Goal: Information Seeking & Learning: Learn about a topic

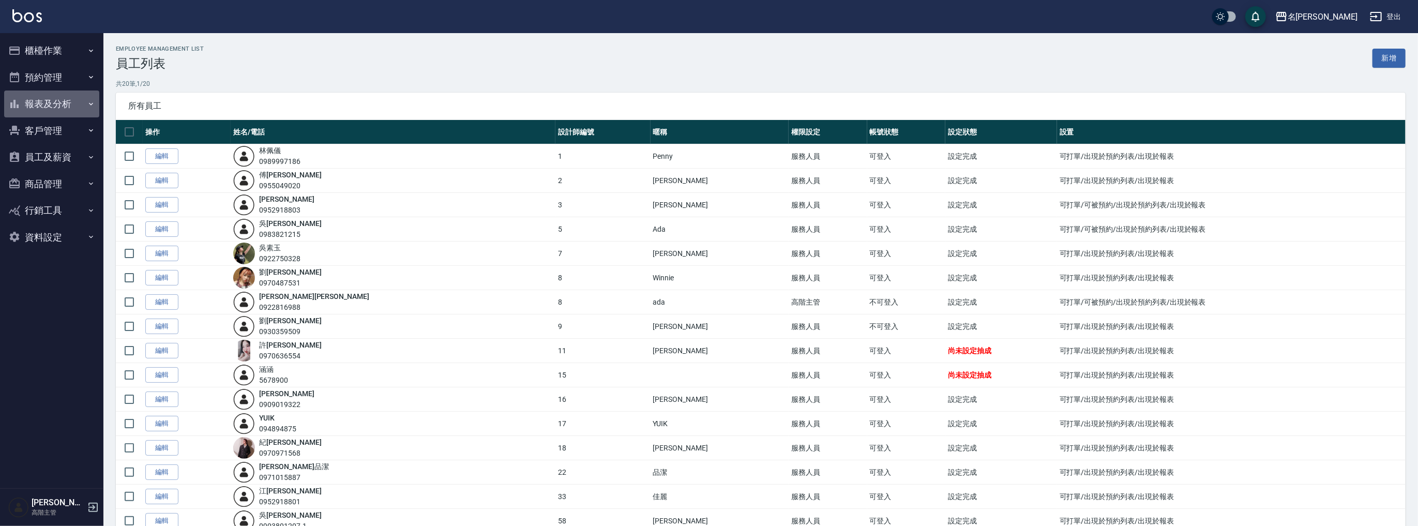
click at [70, 103] on button "報表及分析" at bounding box center [51, 104] width 95 height 27
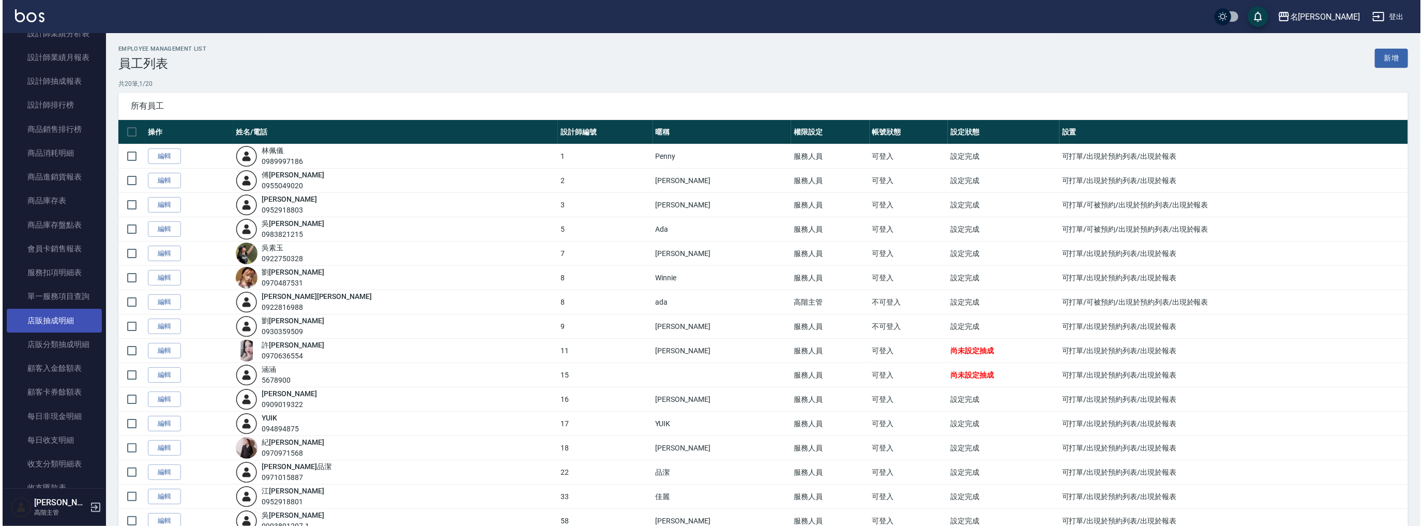
scroll to position [811, 0]
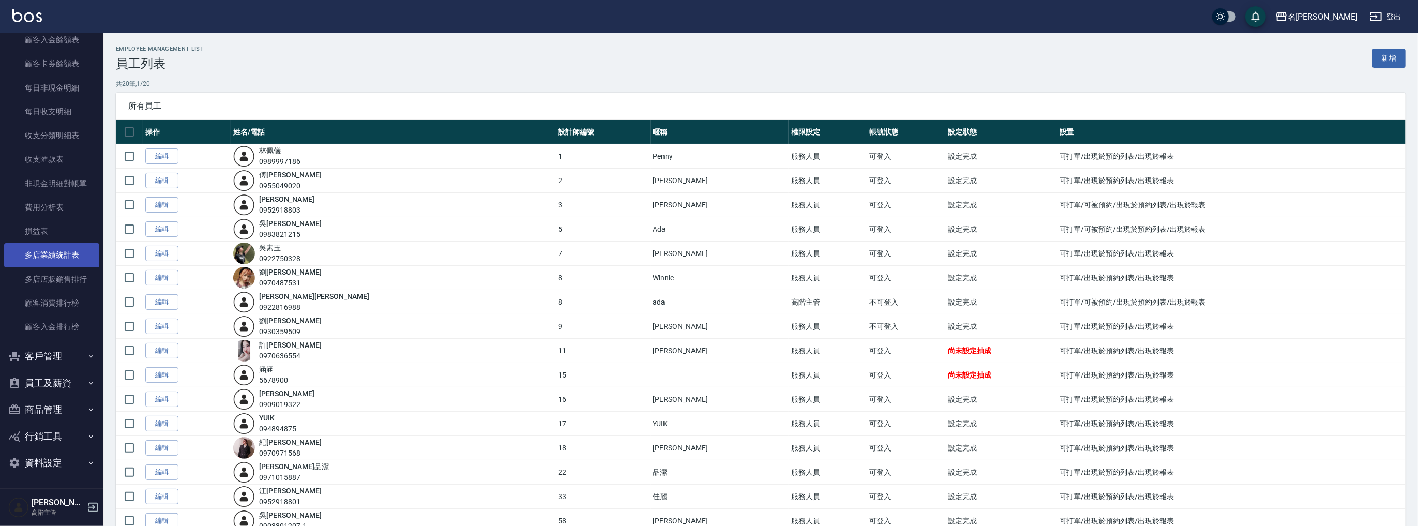
click at [46, 250] on link "多店業績統計表" at bounding box center [51, 255] width 95 height 24
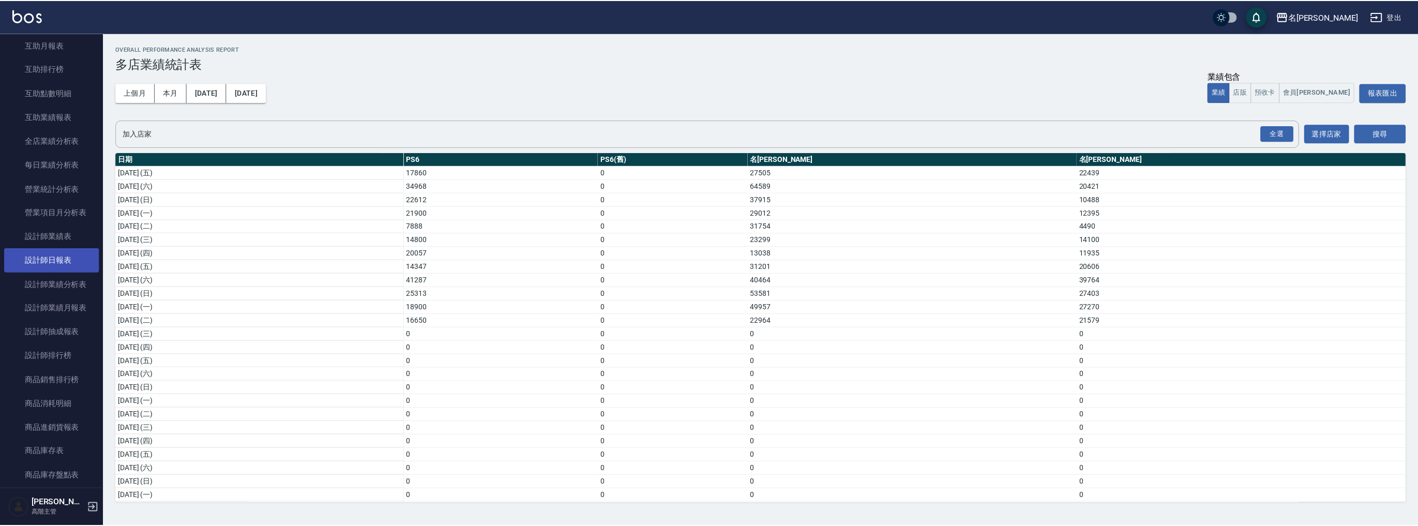
scroll to position [136, 0]
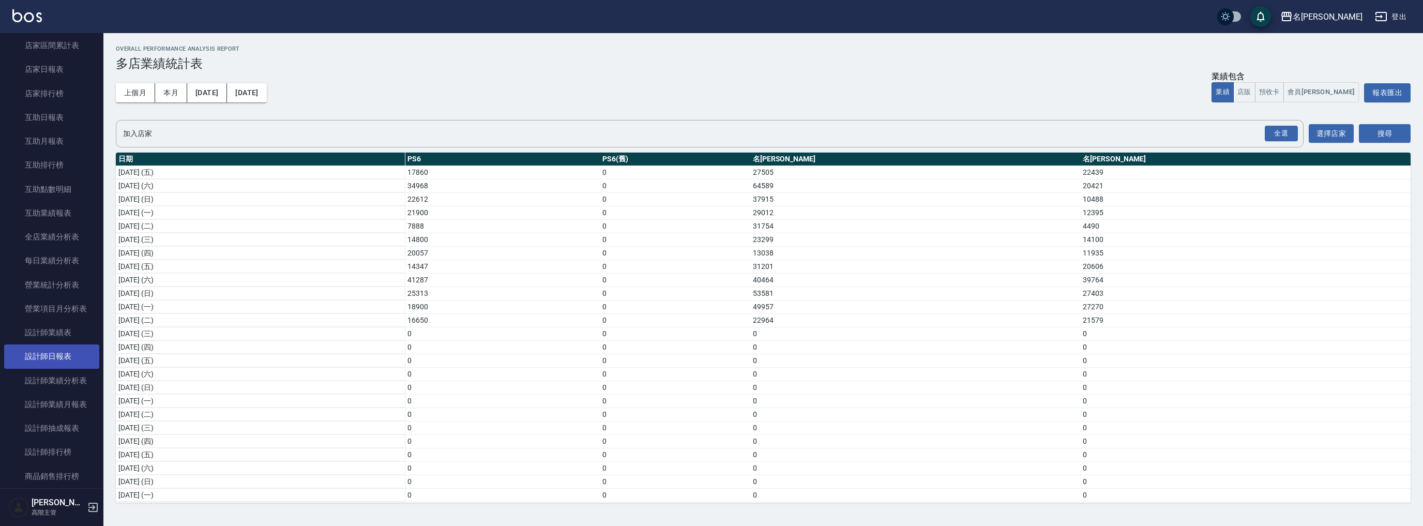
click at [67, 352] on link "設計師日報表" at bounding box center [51, 356] width 95 height 24
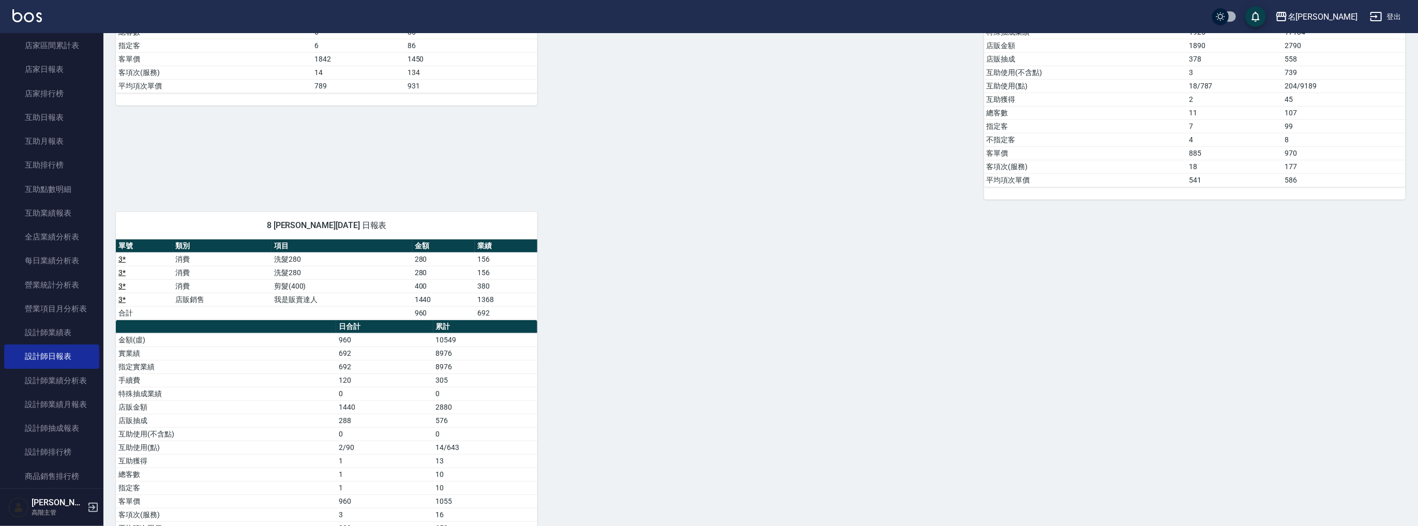
scroll to position [507, 0]
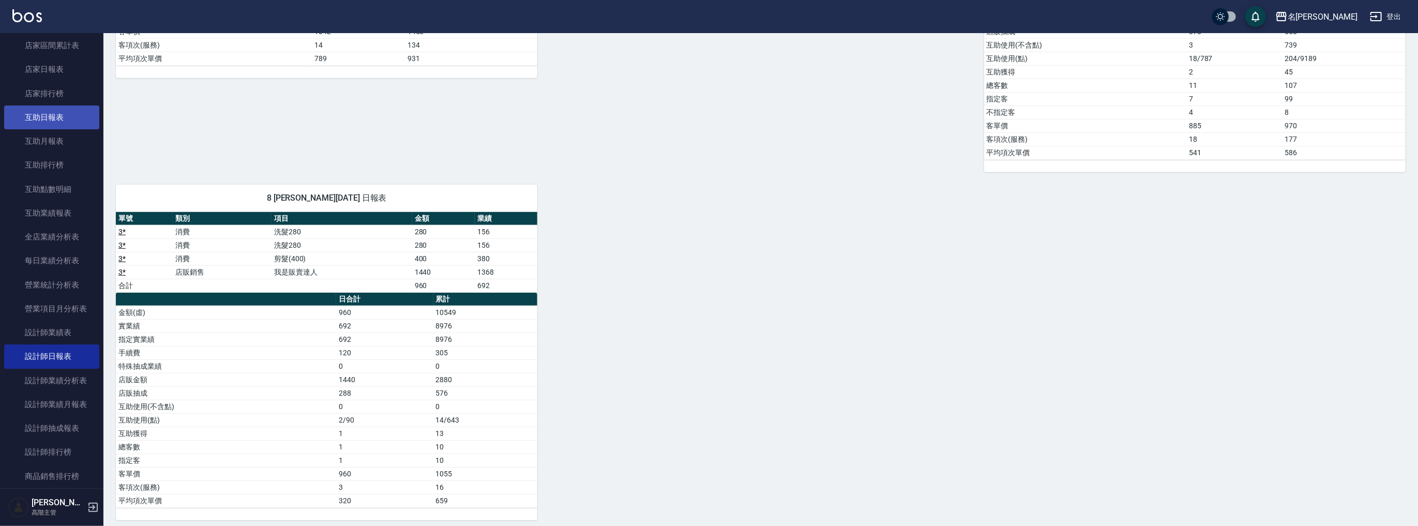
click at [60, 120] on link "互助日報表" at bounding box center [51, 118] width 95 height 24
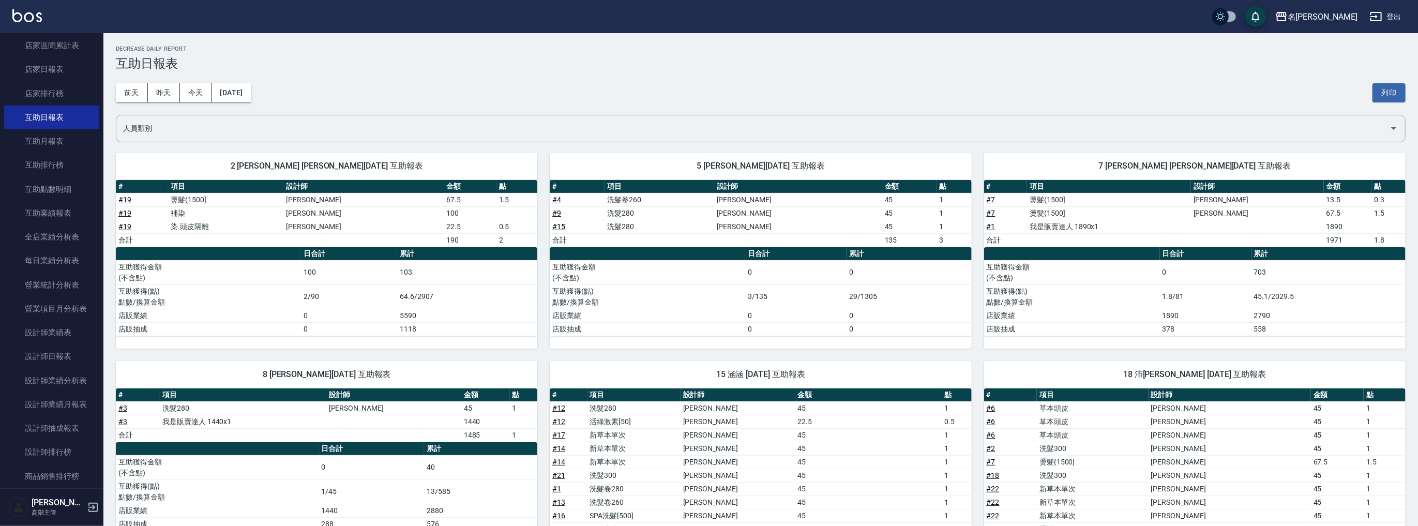
click at [1288, 21] on icon "button" at bounding box center [1281, 16] width 12 height 12
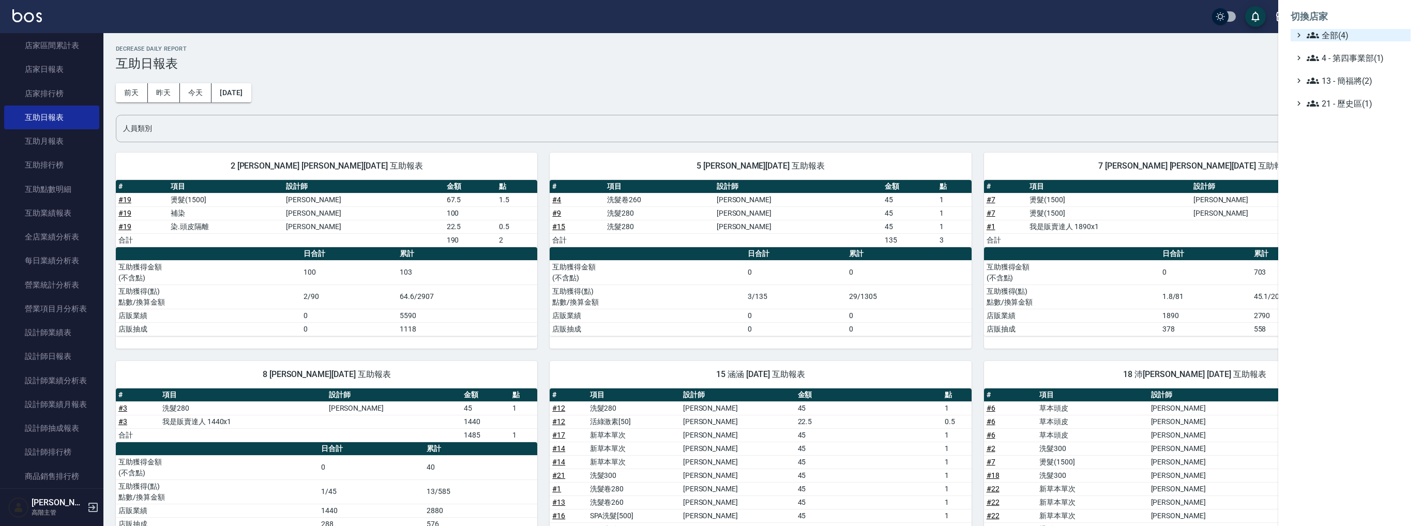
click at [1327, 32] on span "全部(4)" at bounding box center [1357, 35] width 100 height 12
click at [1349, 94] on span "名[PERSON_NAME]" at bounding box center [1355, 100] width 101 height 12
